Goal: Check status

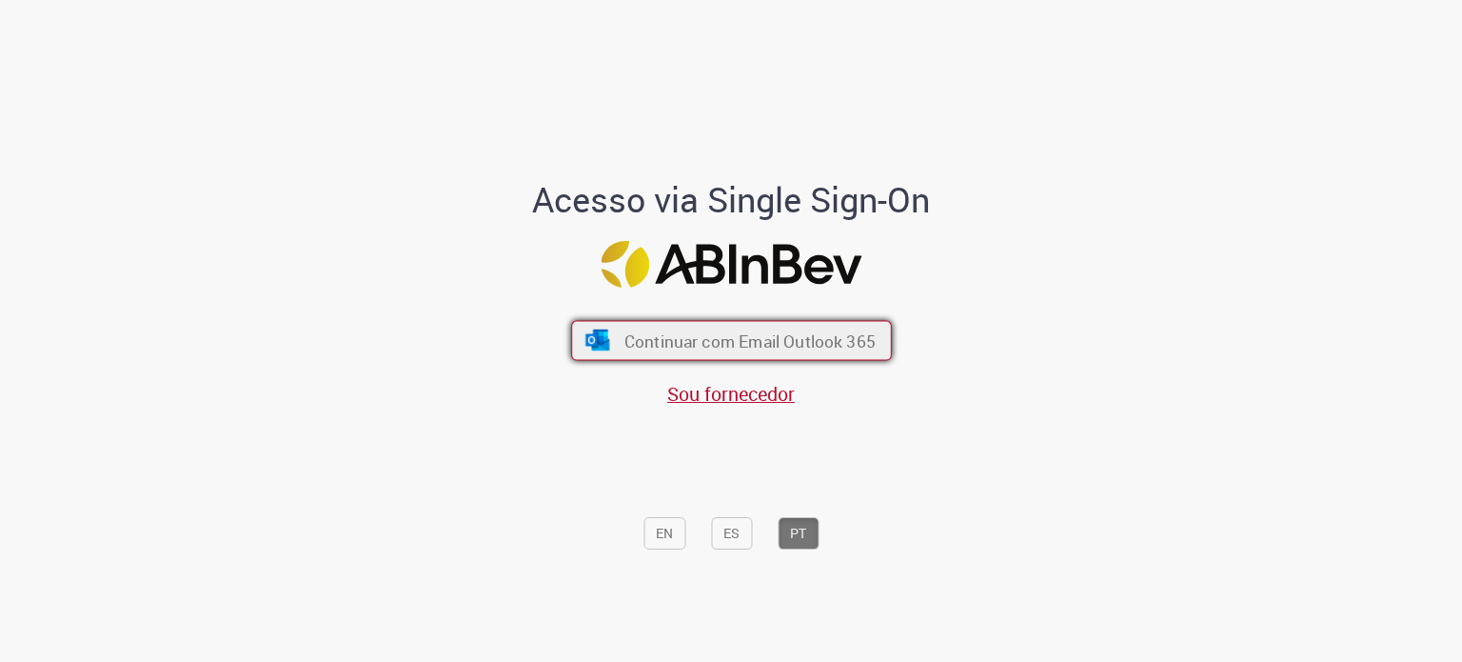
click at [732, 332] on span "Continuar com Email Outlook 365" at bounding box center [748, 340] width 251 height 22
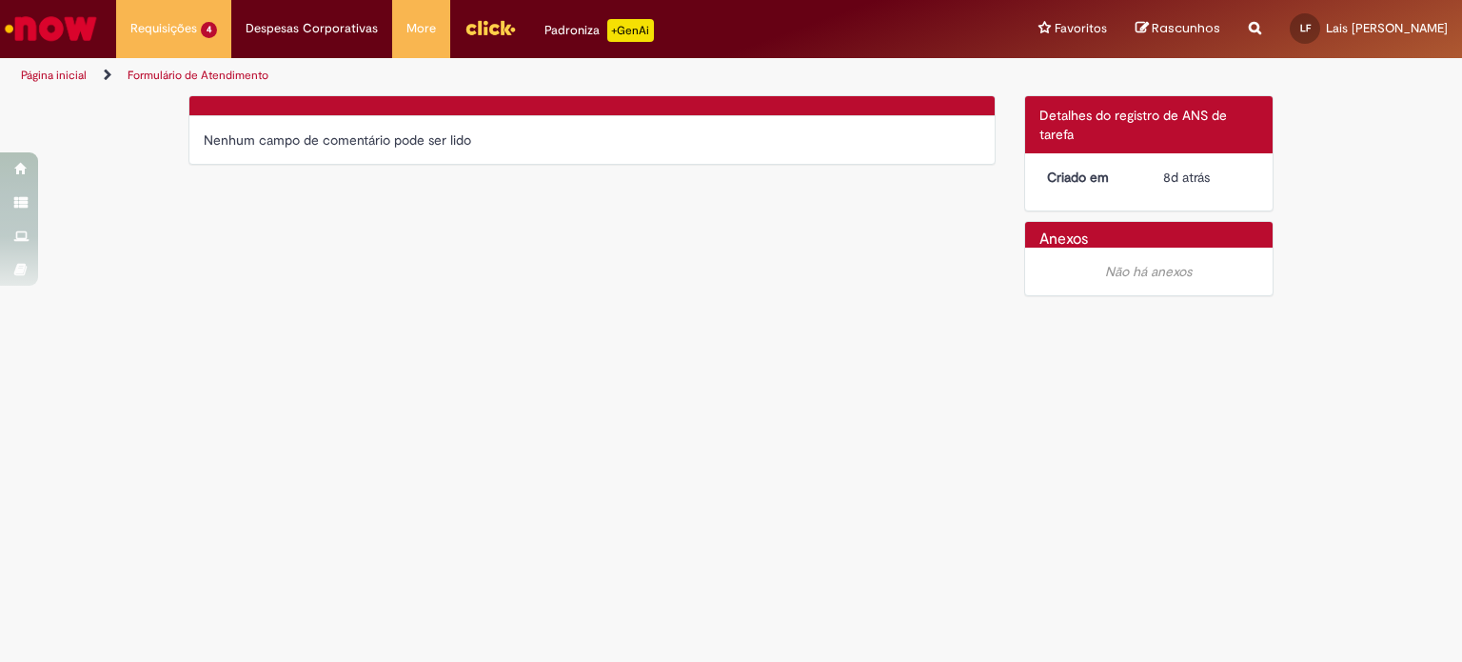
click at [252, 292] on div "Verificar Código de Barras Nenhum campo de comentário pode ser lido Detalhes do…" at bounding box center [731, 200] width 1114 height 211
click at [206, 71] on link "Formulário de Atendimento" at bounding box center [198, 75] width 141 height 15
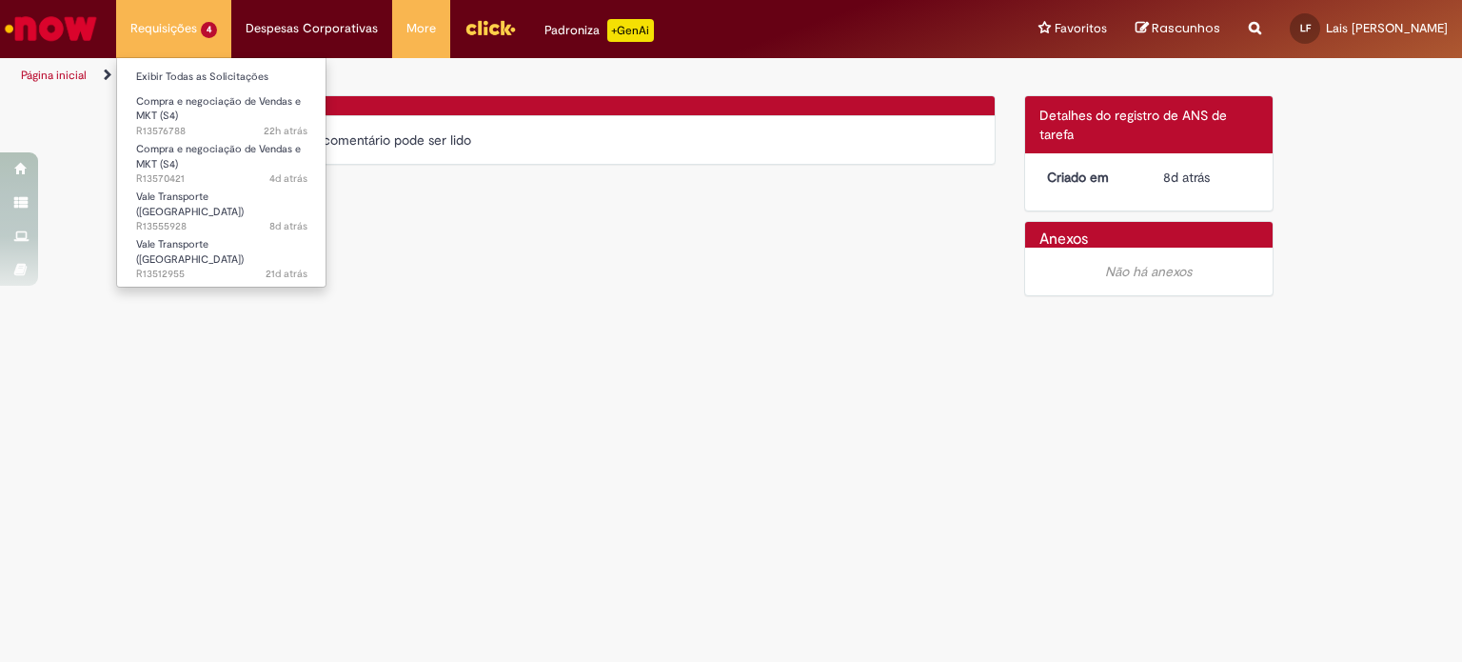
click at [160, 36] on li "Requisições 4 Exibir Todas as Solicitações Compra e negociação de Vendas e MKT …" at bounding box center [173, 28] width 115 height 57
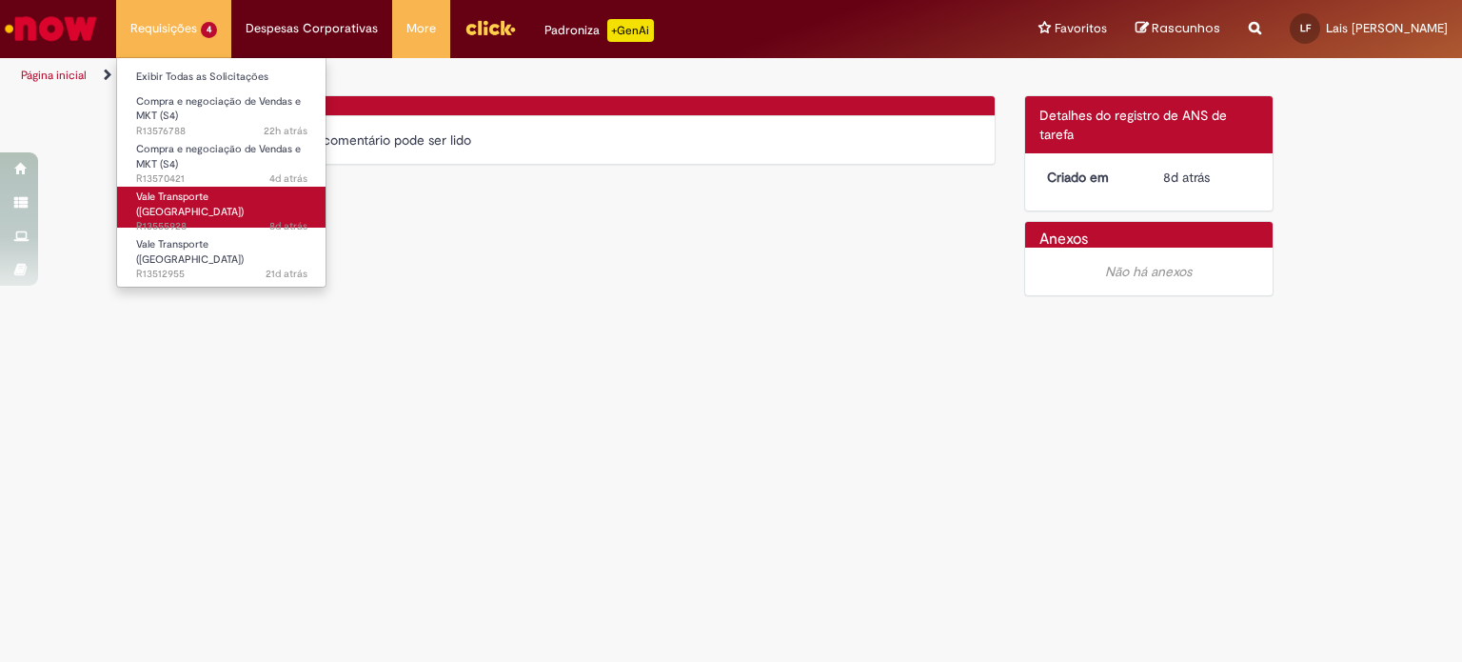
click at [217, 201] on span "Vale Transporte ([GEOGRAPHIC_DATA])" at bounding box center [190, 204] width 108 height 30
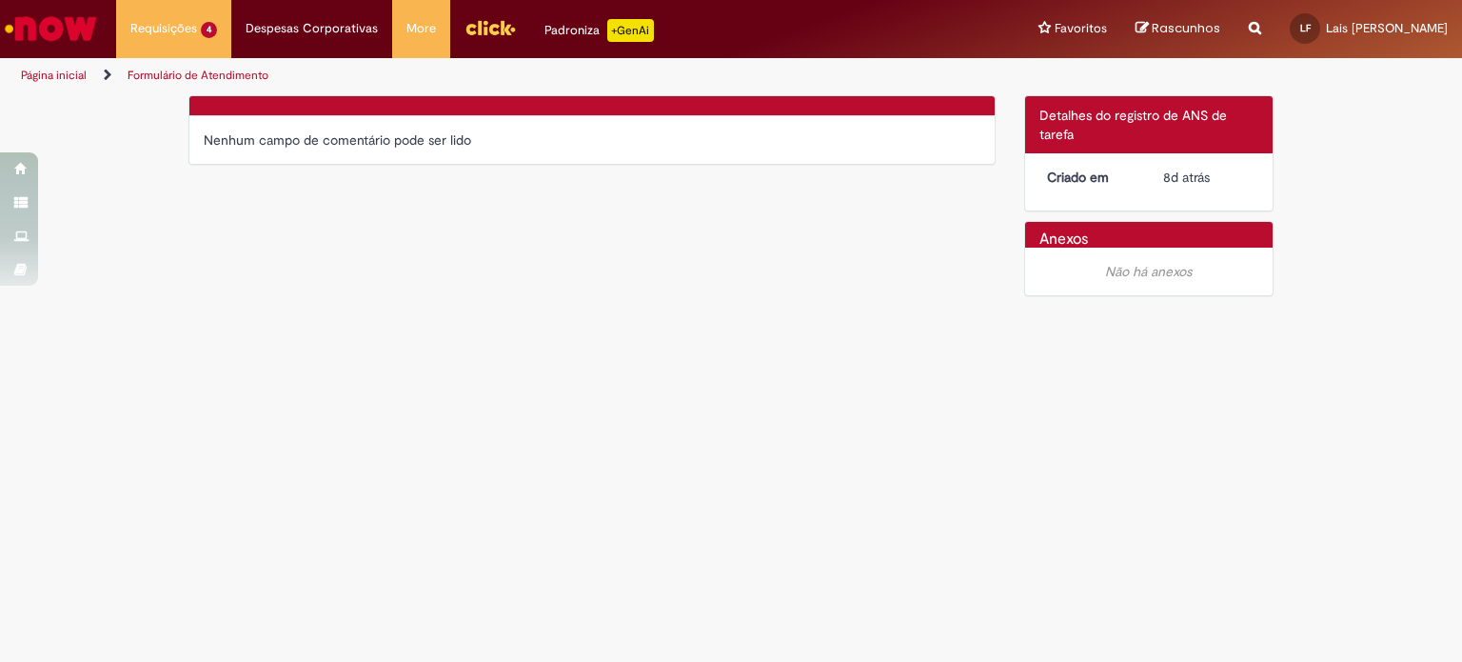
click at [60, 79] on link "Página inicial" at bounding box center [54, 75] width 66 height 15
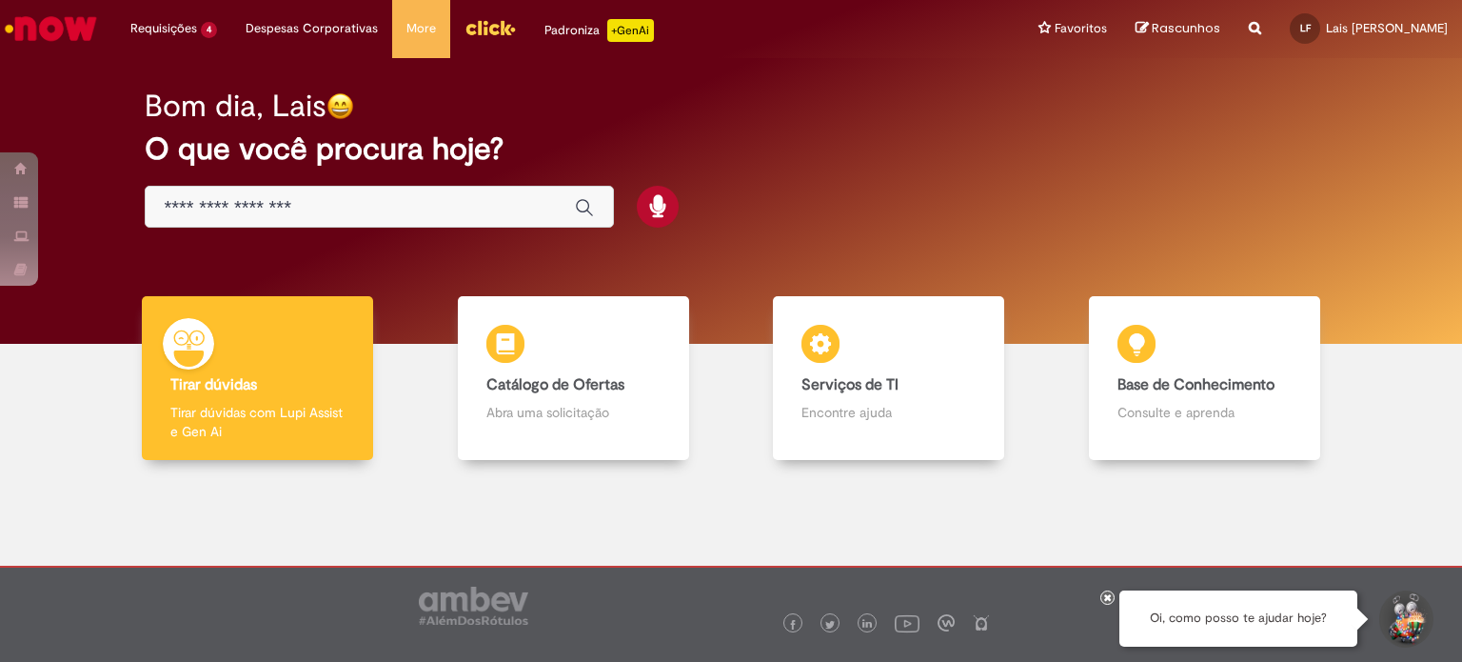
click at [45, 72] on div "Bom dia, Lais O que você procura hoje?" at bounding box center [731, 201] width 1434 height 286
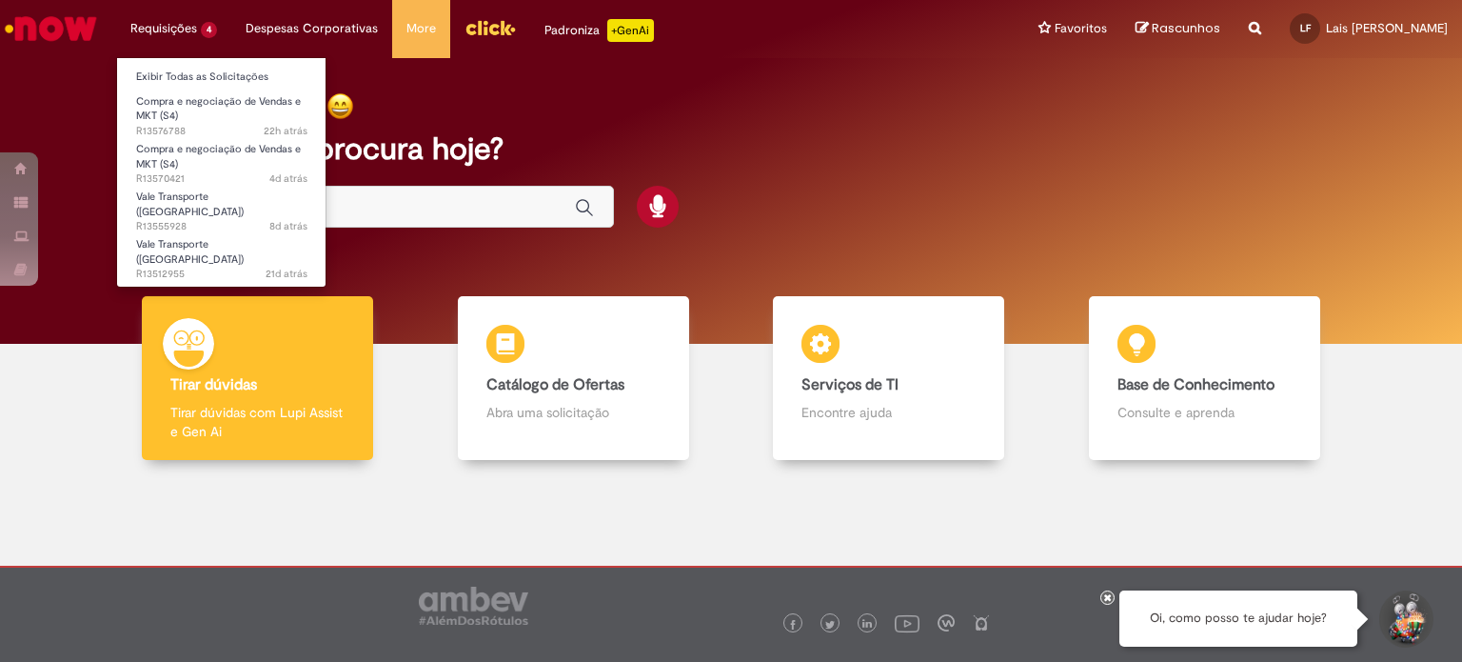
click at [207, 30] on li "Requisições 4 Exibir Todas as Solicitações Compra e negociação de Vendas e MKT …" at bounding box center [173, 28] width 115 height 57
click at [216, 67] on link "Exibir Todas as Solicitações" at bounding box center [221, 77] width 209 height 21
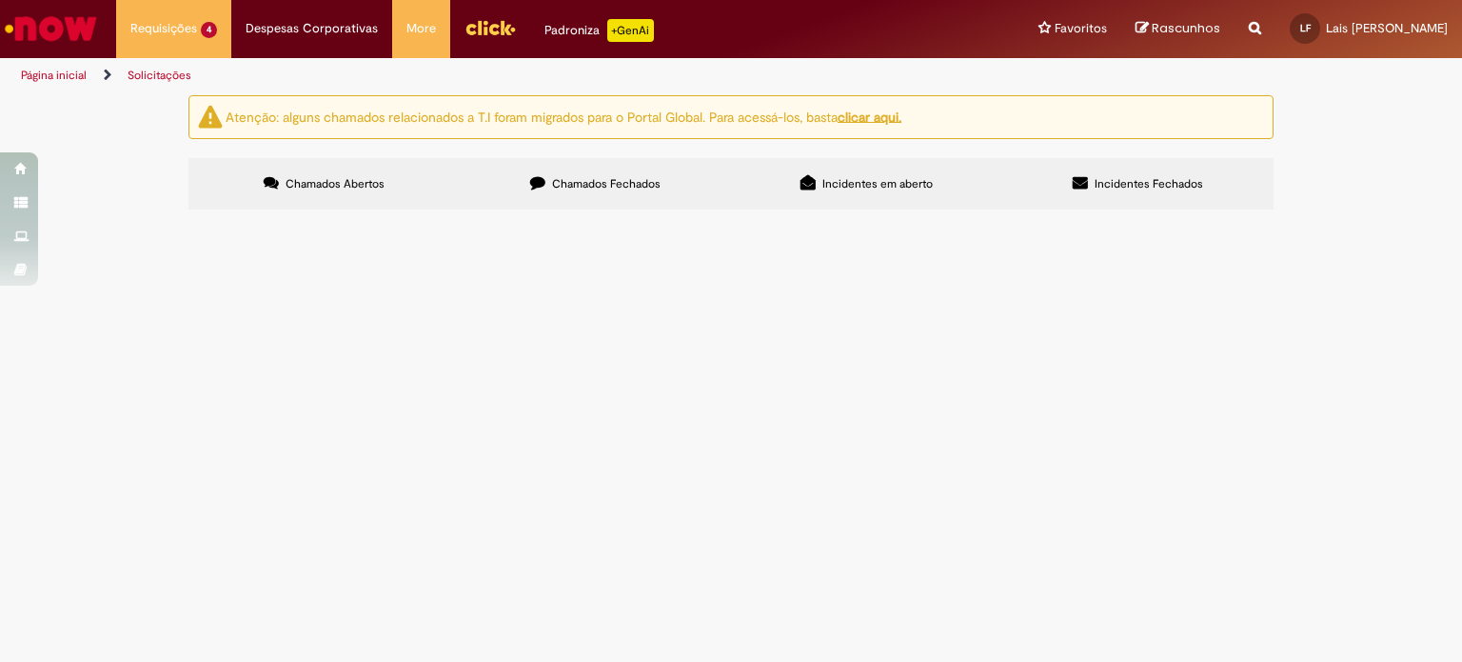
click at [0, 0] on span "Compra e negociação de Vendas e MKT (S4)" at bounding box center [0, 0] width 0 height 0
click at [0, 0] on img at bounding box center [0, 0] width 0 height 0
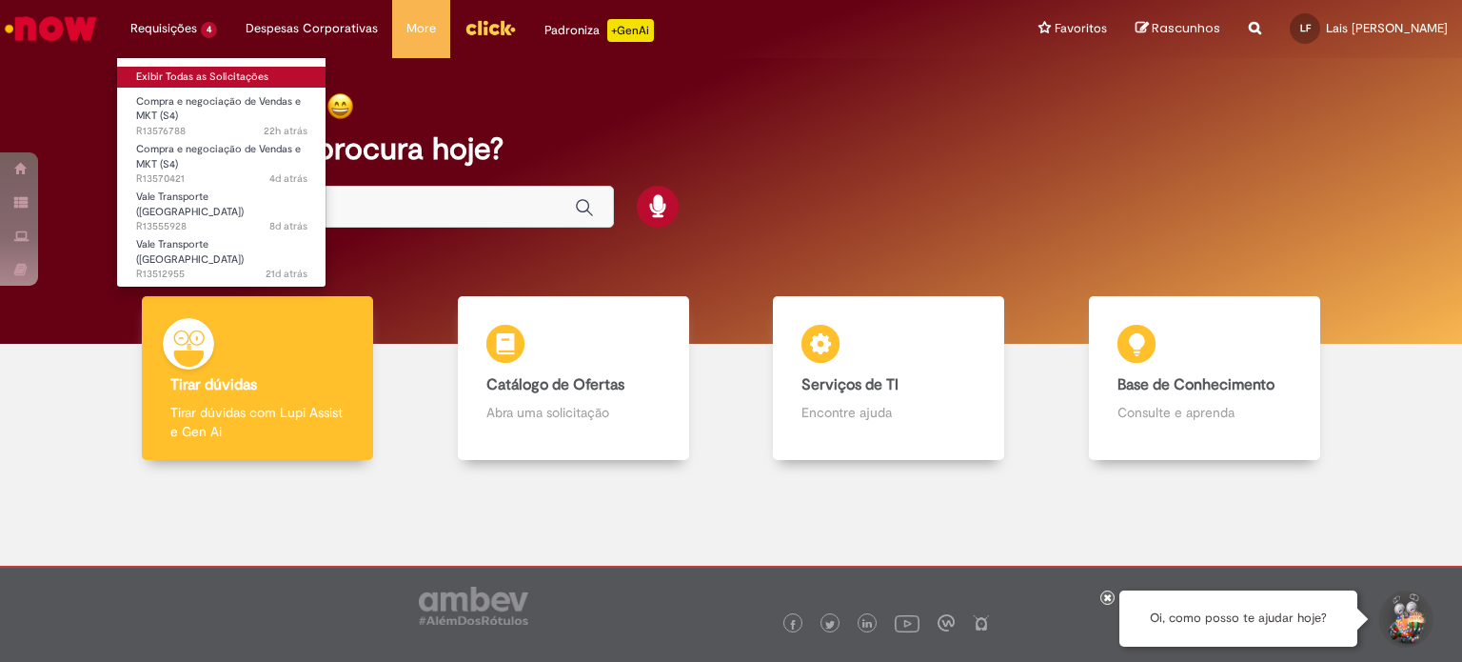
click at [181, 71] on link "Exibir Todas as Solicitações" at bounding box center [221, 77] width 209 height 21
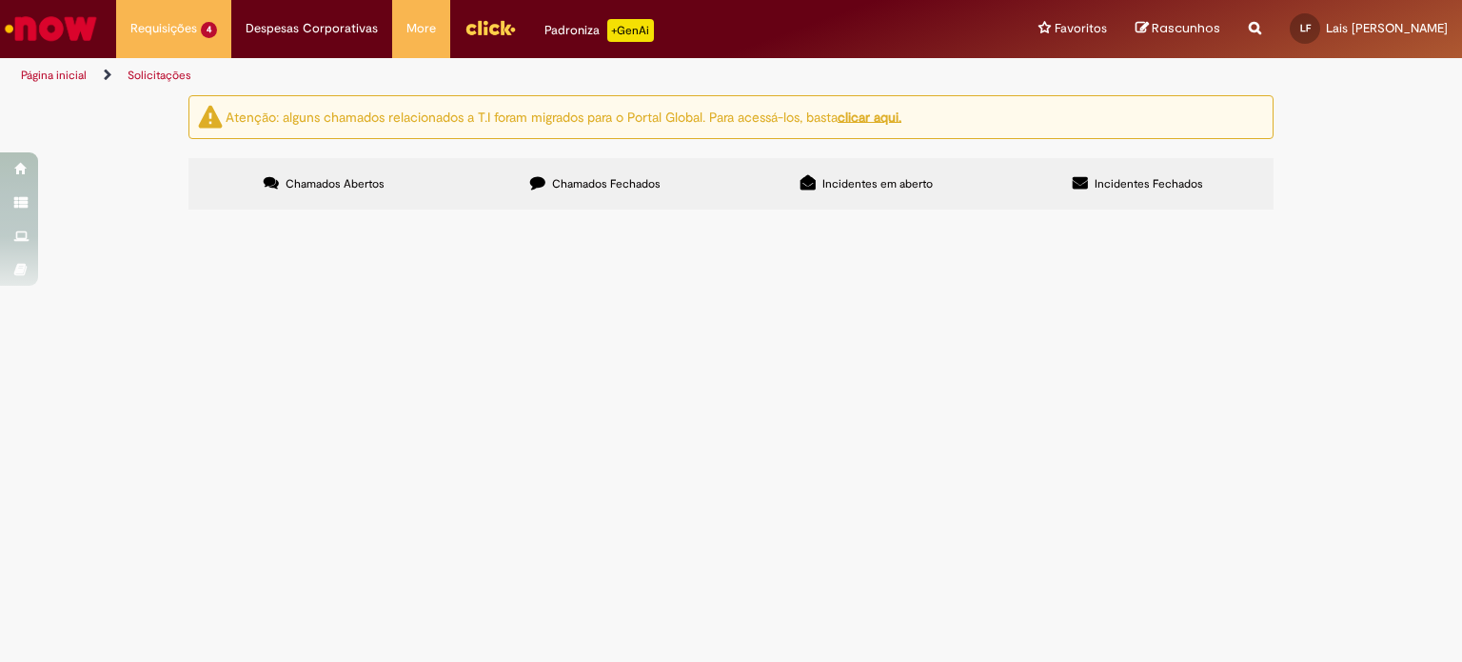
click at [0, 0] on span "Compra e negociação de Vendas e MKT (S4)" at bounding box center [0, 0] width 0 height 0
click at [0, 0] on span "Vale Transporte ([GEOGRAPHIC_DATA])" at bounding box center [0, 0] width 0 height 0
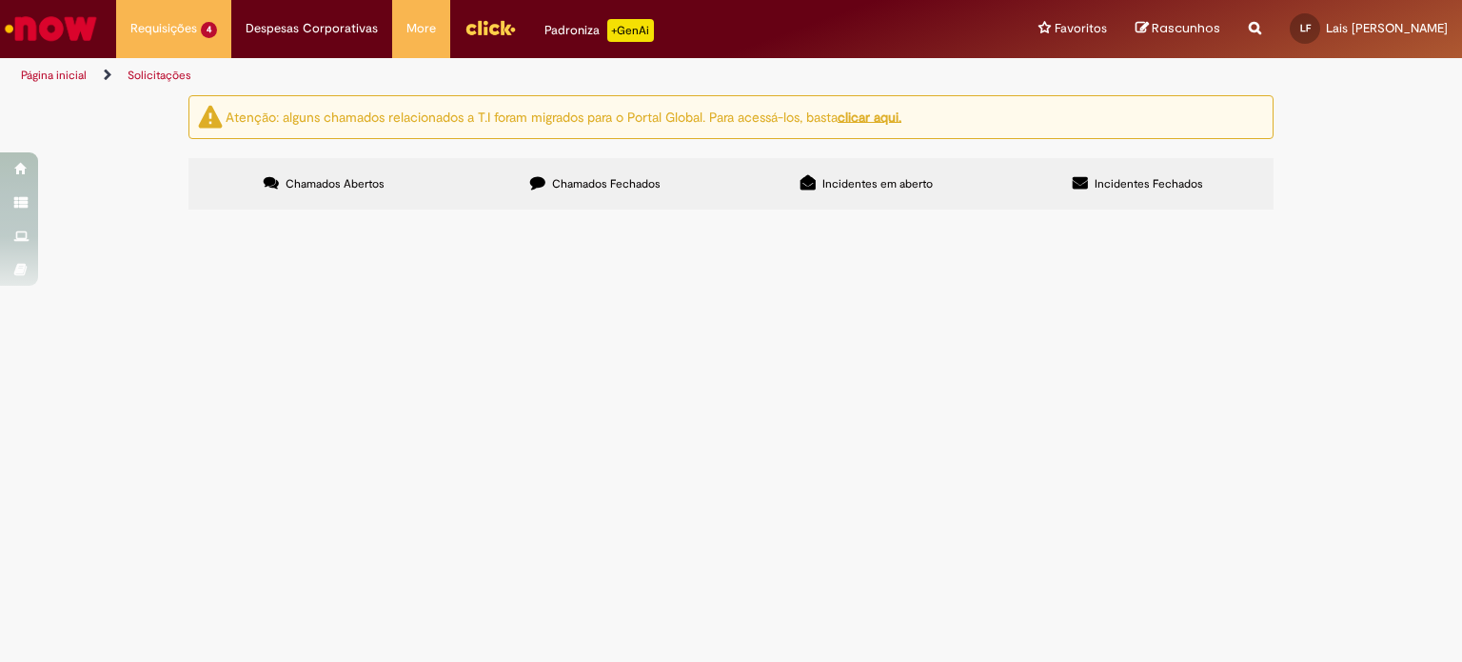
click at [0, 0] on span "Vale Transporte ([GEOGRAPHIC_DATA])" at bounding box center [0, 0] width 0 height 0
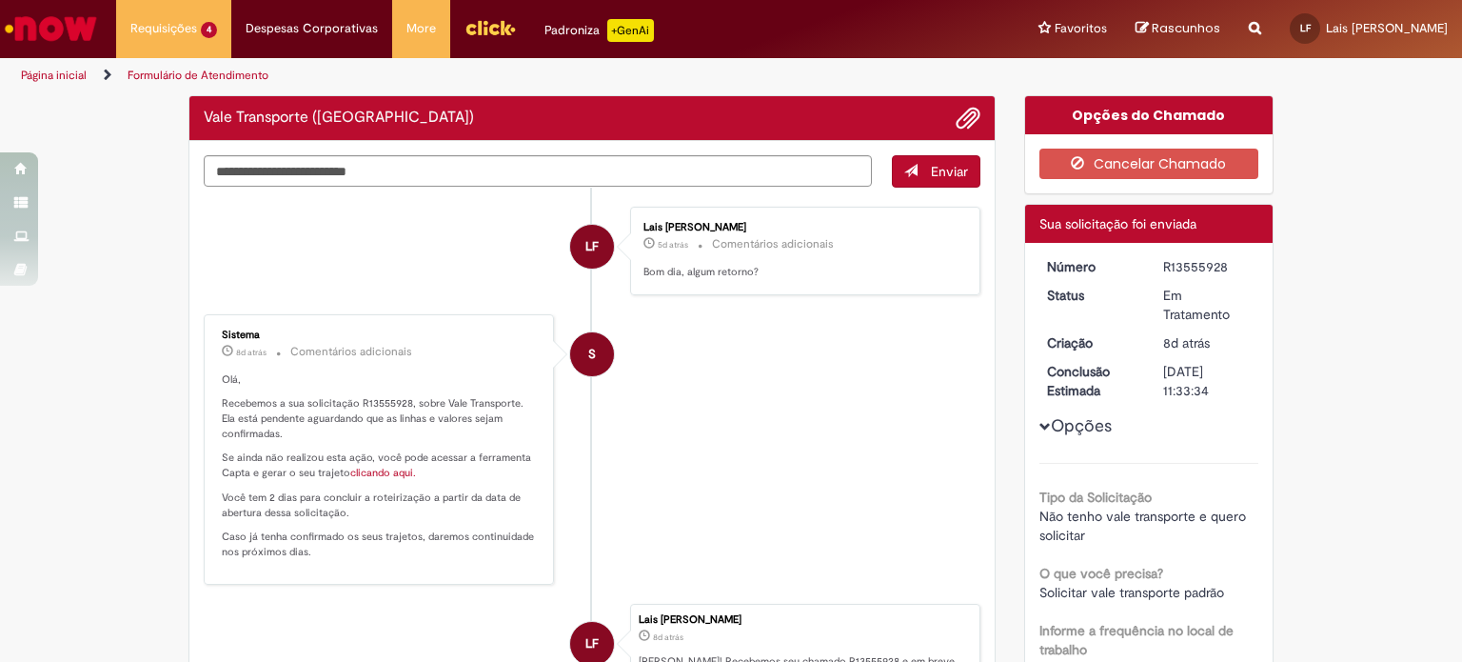
click at [498, 436] on p "Recebemos a sua solicitação R13555928, sobre Vale Transporte. Ela está pendente…" at bounding box center [380, 418] width 317 height 45
click at [836, 437] on li "S Sistema 8d atrás 8 dias atrás Comentários adicionais Olá, Recebemos a sua sol…" at bounding box center [592, 449] width 777 height 270
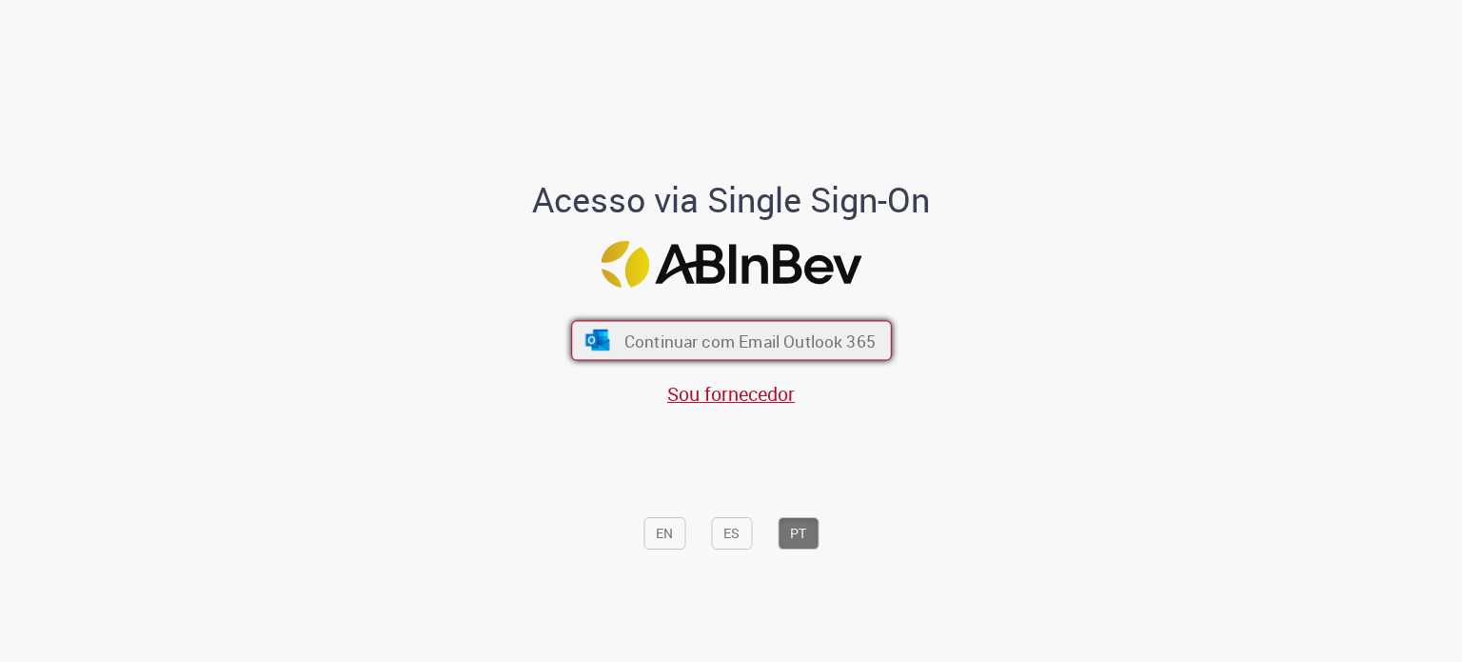
click at [804, 334] on span "Continuar com Email Outlook 365" at bounding box center [748, 340] width 251 height 22
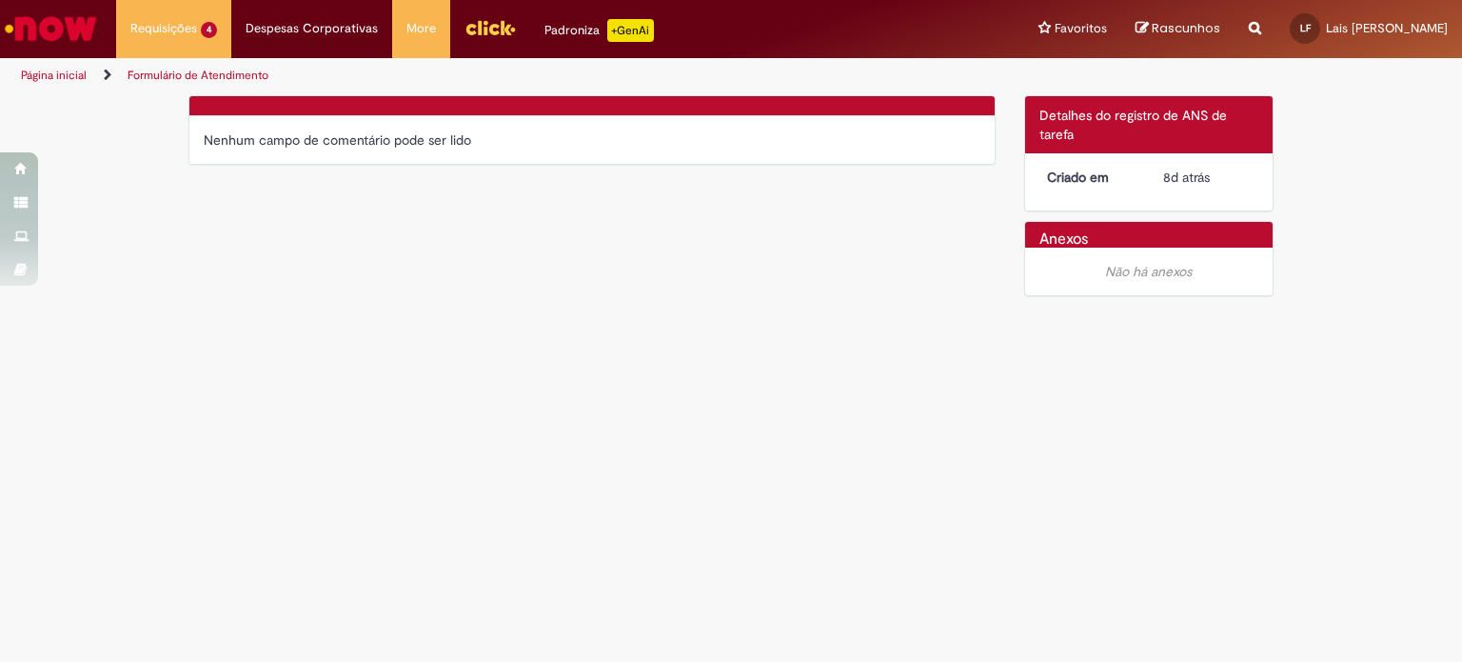
click at [422, 148] on div "Nenhum campo de comentário pode ser lido" at bounding box center [592, 139] width 777 height 19
